Goal: Task Accomplishment & Management: Use online tool/utility

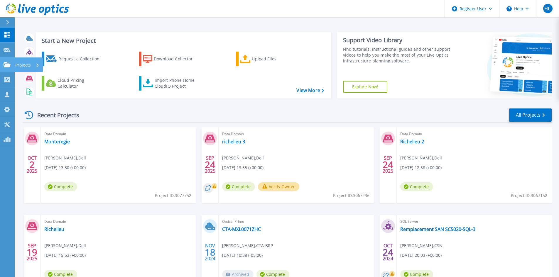
click at [5, 62] on div at bounding box center [7, 64] width 7 height 5
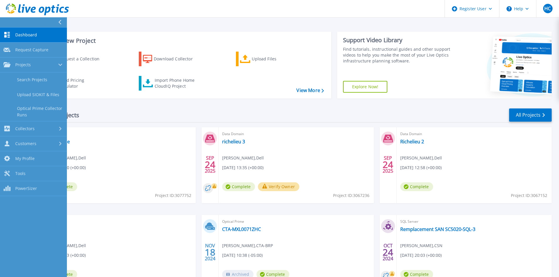
click at [462, 26] on div "Start a New Project Request a Collection Download Collector Upload Files Cloud …" at bounding box center [287, 154] width 545 height 308
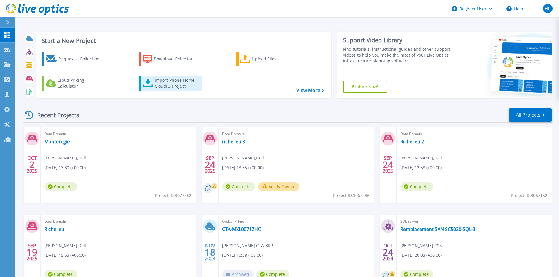
click at [163, 87] on div "Import Phone Home CloudIQ Project" at bounding box center [178, 84] width 46 height 12
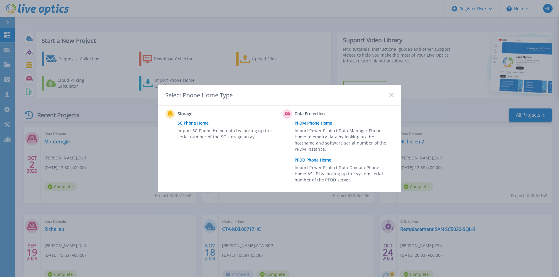
click at [319, 160] on link "PPDD Phone Home" at bounding box center [346, 160] width 102 height 9
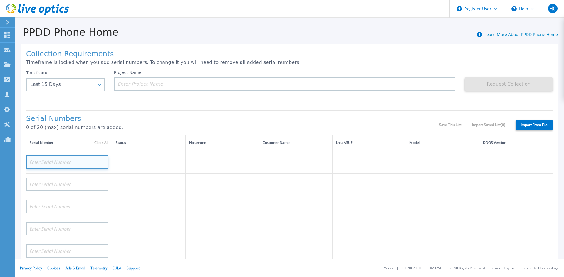
click at [74, 166] on input at bounding box center [67, 162] width 82 height 13
paste input "APX00223902484"
type input "APX00223902484"
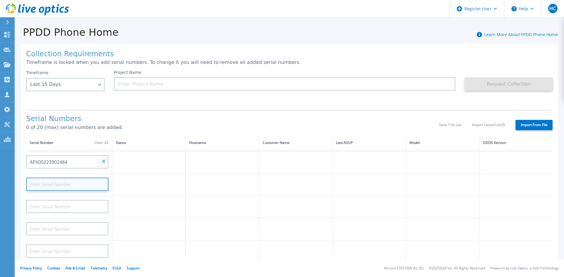
click at [80, 186] on input at bounding box center [67, 184] width 82 height 13
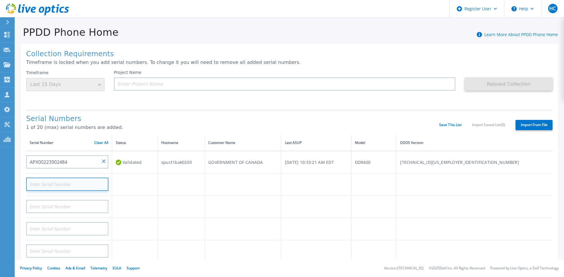
paste input "APX00223906281"
type input "APX00223906281"
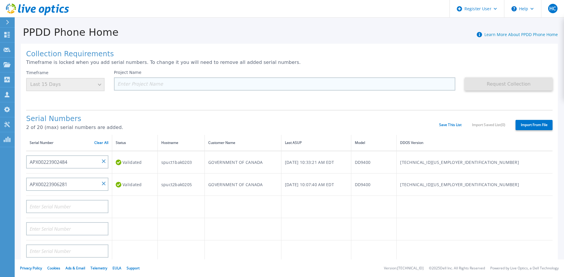
click at [148, 86] on input at bounding box center [284, 84] width 341 height 13
click at [91, 84] on div "Timeframe Last 15 Days" at bounding box center [65, 80] width 78 height 21
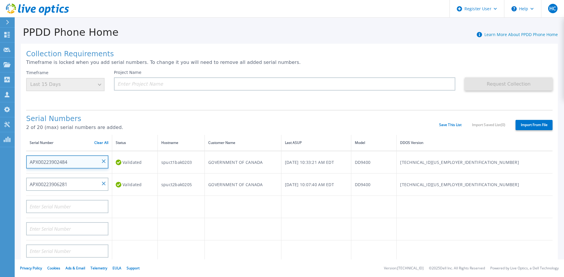
click at [105, 159] on input "APX00223902484" at bounding box center [67, 162] width 82 height 13
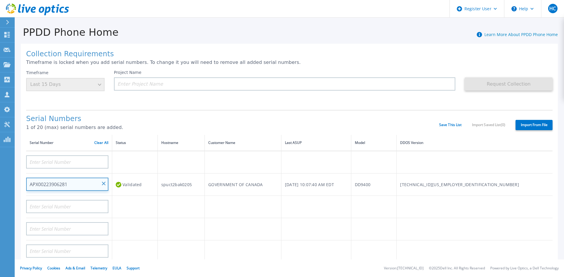
click at [101, 182] on input "APX00223906281" at bounding box center [67, 184] width 82 height 13
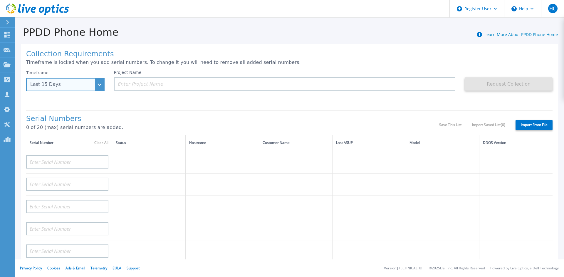
click at [90, 89] on div "Last 15 Days" at bounding box center [65, 84] width 78 height 13
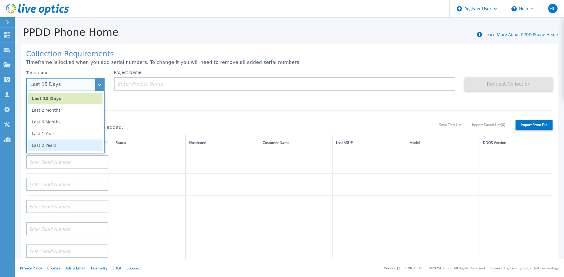
click at [73, 149] on li "Last 2 Years" at bounding box center [65, 146] width 74 height 12
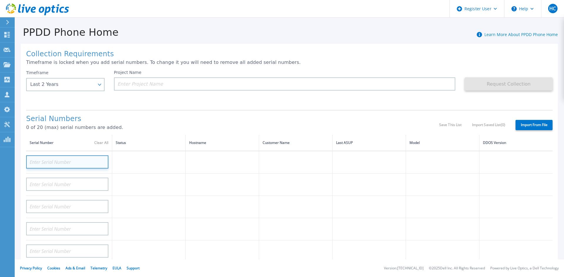
click at [73, 161] on input at bounding box center [67, 162] width 82 height 13
paste input "APX00223906281"
type input "APX00223906281"
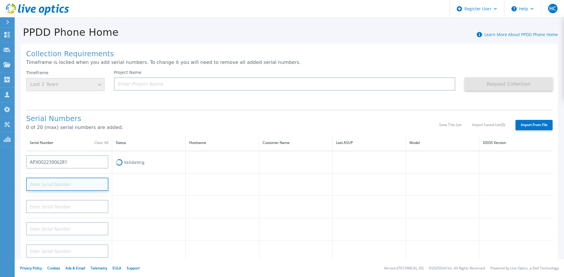
click at [73, 181] on input at bounding box center [67, 184] width 82 height 13
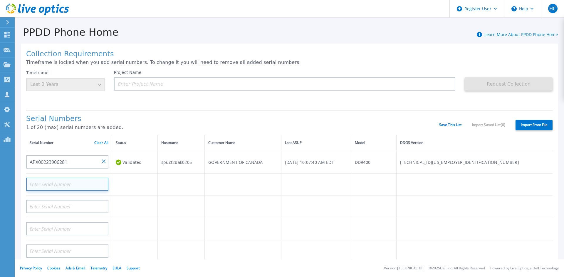
paste input "APX00223902484"
type input "APX00223902484"
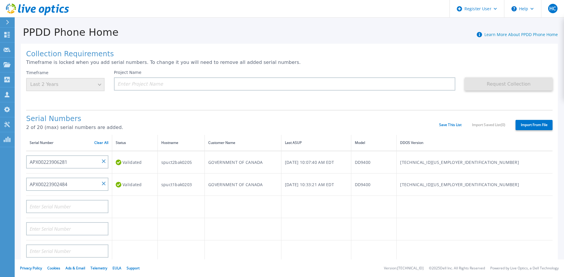
click at [314, 61] on p "Timeframe is locked when you add serial numbers. To change it you will need to …" at bounding box center [289, 62] width 526 height 5
click at [195, 86] on input at bounding box center [284, 84] width 341 height 13
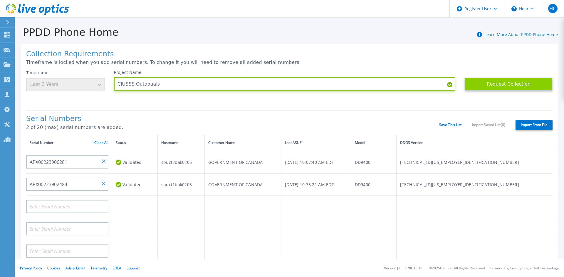
type input "CIUSSS Outaouais"
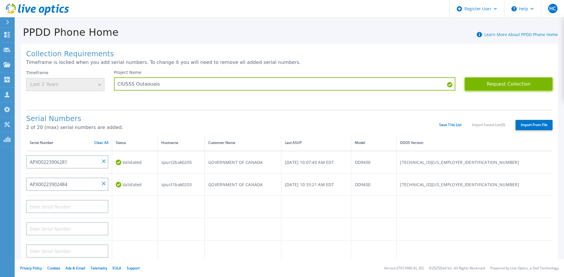
click at [482, 82] on button "Request Collection" at bounding box center [508, 84] width 88 height 13
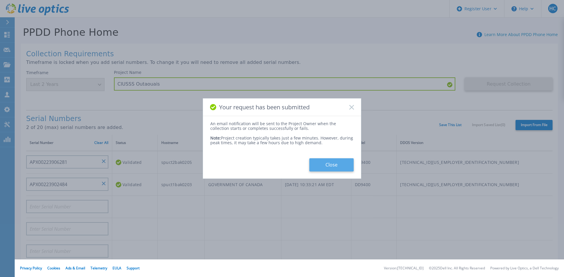
click at [337, 170] on button "Close" at bounding box center [331, 165] width 44 height 13
